Goal: Task Accomplishment & Management: Manage account settings

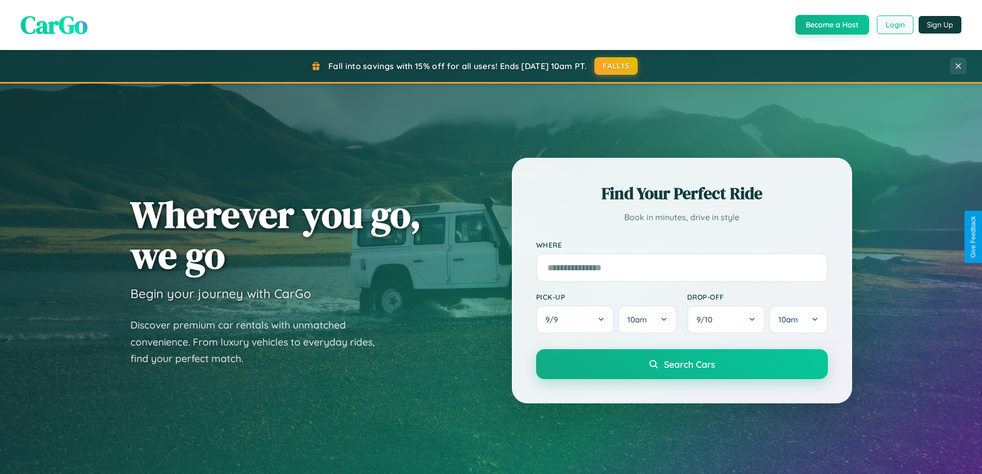
click at [895, 25] on button "Login" at bounding box center [895, 24] width 37 height 19
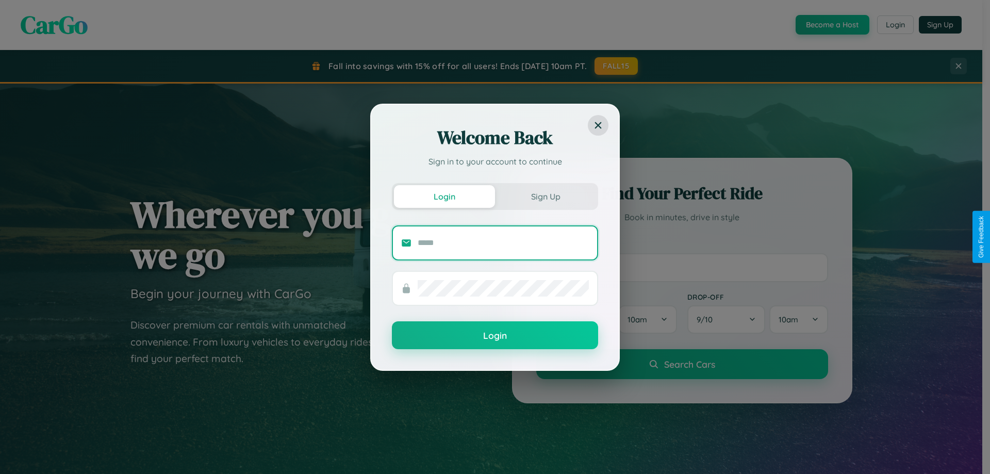
click at [503, 242] on input "text" at bounding box center [503, 243] width 171 height 16
type input "**********"
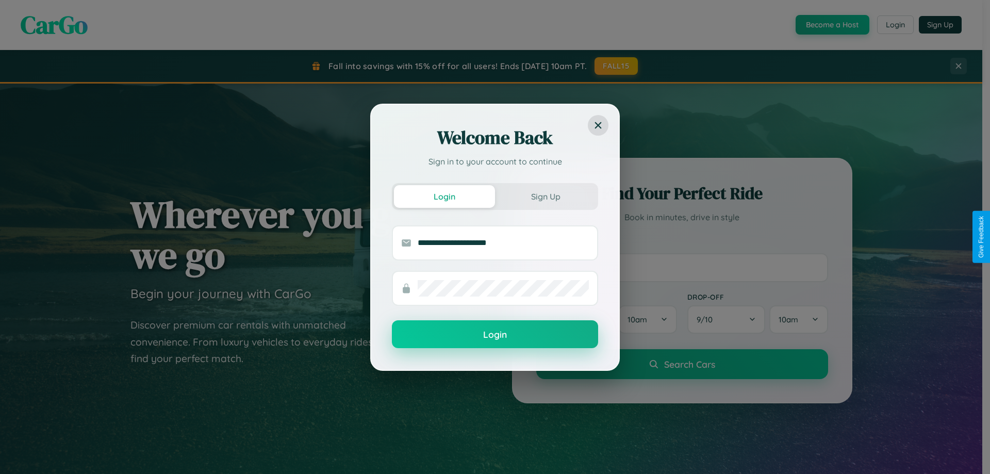
click at [495, 335] on button "Login" at bounding box center [495, 334] width 206 height 28
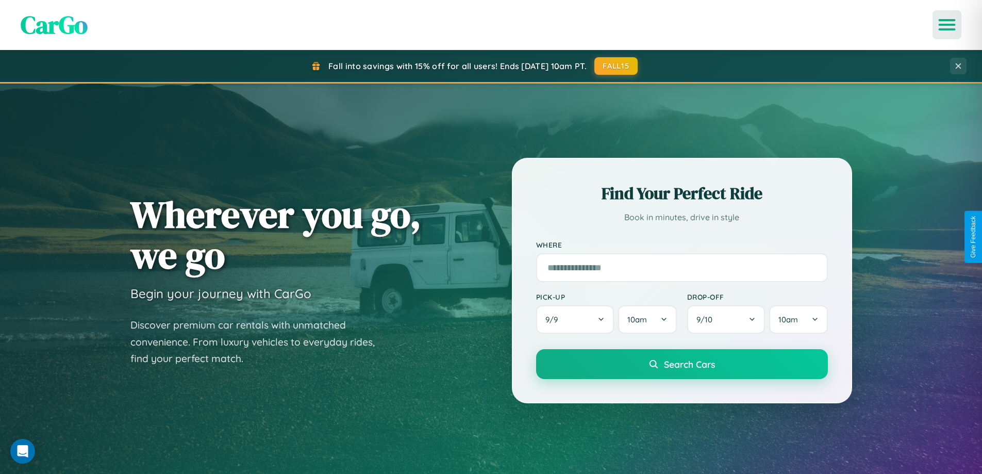
click at [947, 25] on icon "Open menu" at bounding box center [947, 24] width 15 height 9
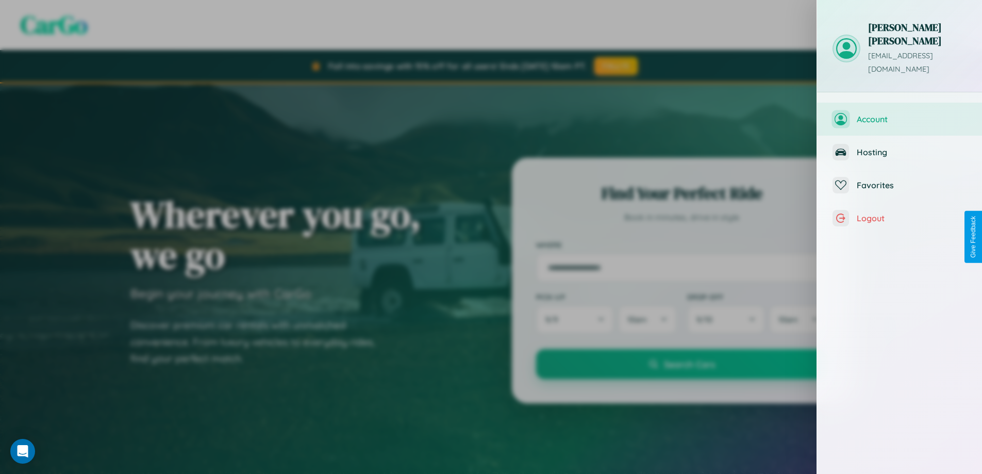
click at [900, 114] on span "Account" at bounding box center [912, 119] width 110 height 10
